Goal: Task Accomplishment & Management: Use online tool/utility

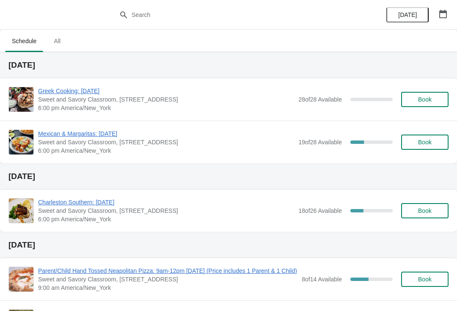
click at [148, 130] on span "Mexican & Margaritas: [DATE]" at bounding box center [166, 134] width 256 height 8
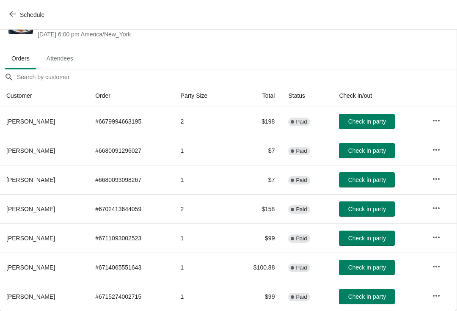
scroll to position [33, 0]
click at [382, 121] on span "Check in party" at bounding box center [367, 121] width 38 height 7
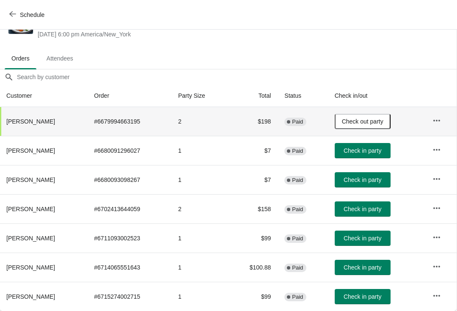
click at [369, 207] on span "Check in party" at bounding box center [363, 209] width 38 height 7
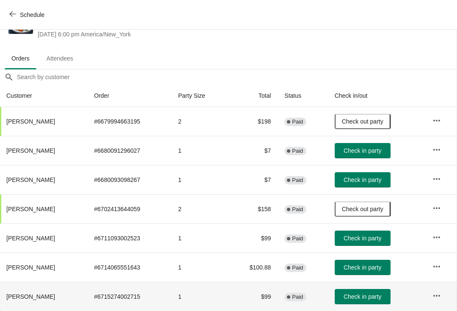
click at [2, 293] on th "[PERSON_NAME]" at bounding box center [44, 296] width 88 height 29
click at [369, 266] on span "Check in party" at bounding box center [363, 267] width 38 height 7
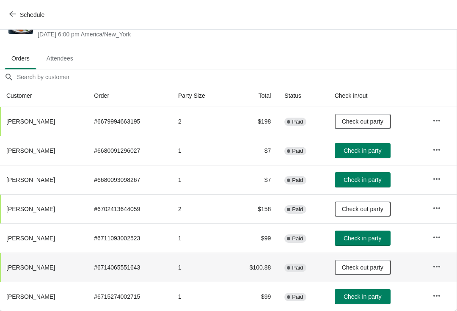
click at [370, 292] on button "Check in party" at bounding box center [363, 296] width 56 height 15
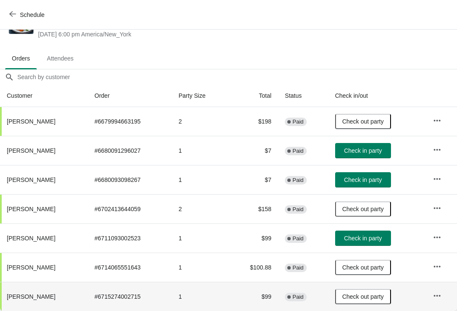
scroll to position [33, 0]
click at [368, 238] on span "Check in party" at bounding box center [363, 238] width 38 height 7
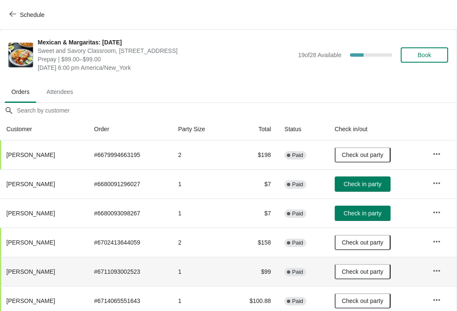
scroll to position [0, 0]
click at [391, 184] on button "Check in party" at bounding box center [363, 183] width 56 height 15
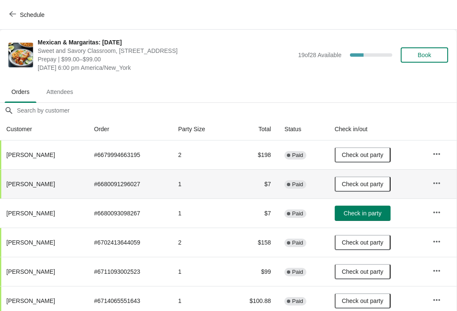
click at [383, 207] on button "Check in party" at bounding box center [363, 213] width 56 height 15
